Goal: Task Accomplishment & Management: Manage account settings

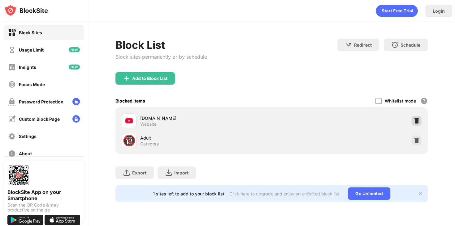
click at [416, 121] on img at bounding box center [416, 121] width 6 height 6
